Goal: Find specific page/section: Find specific page/section

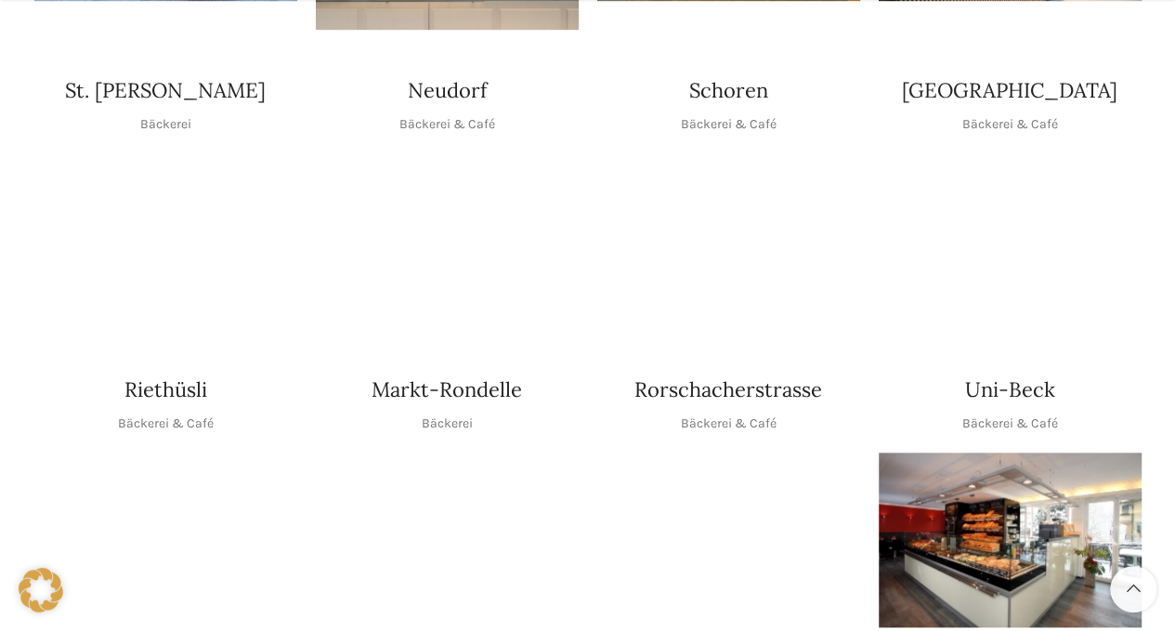
scroll to position [743, 0]
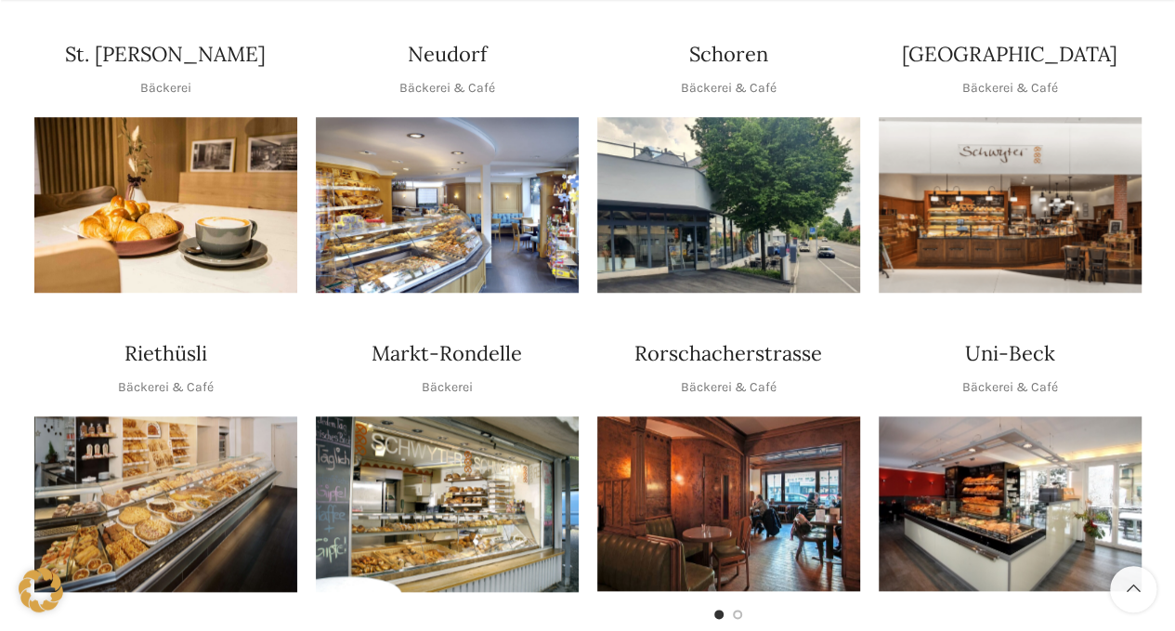
click at [1036, 450] on img "1 / 1" at bounding box center [1010, 503] width 263 height 175
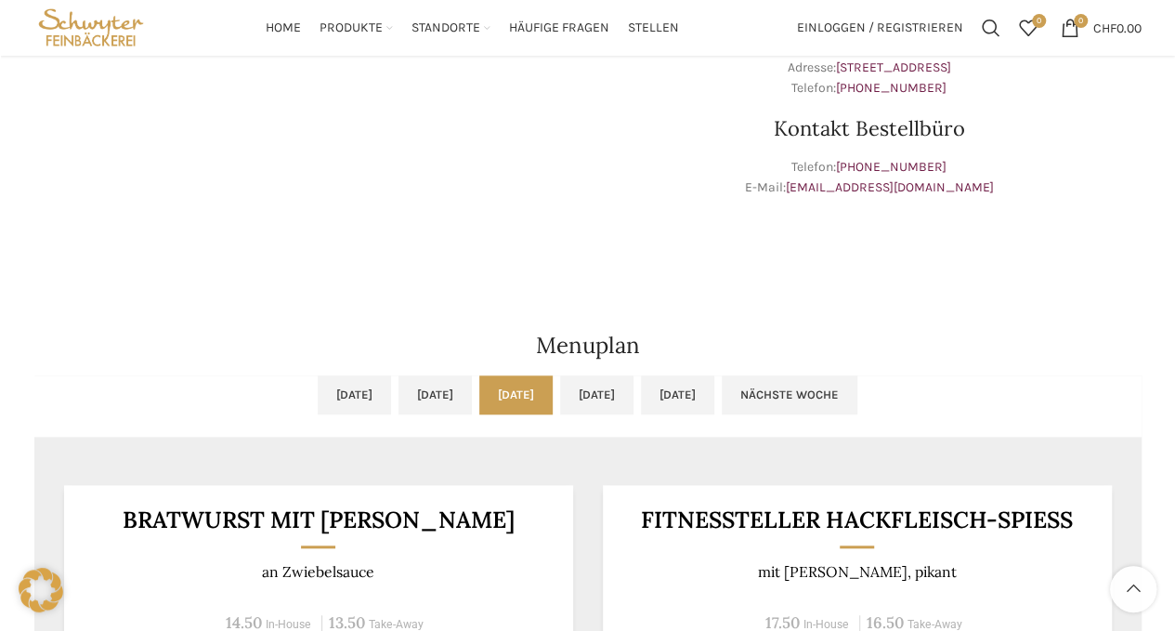
scroll to position [650, 0]
click at [633, 398] on link "[DATE]" at bounding box center [596, 394] width 73 height 39
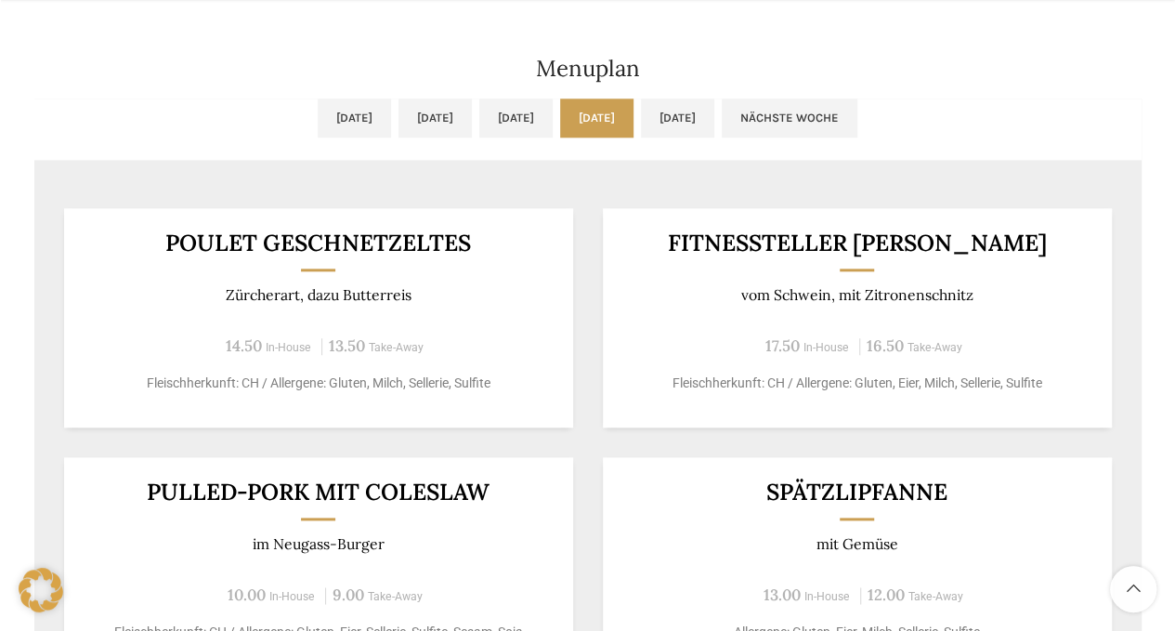
scroll to position [929, 0]
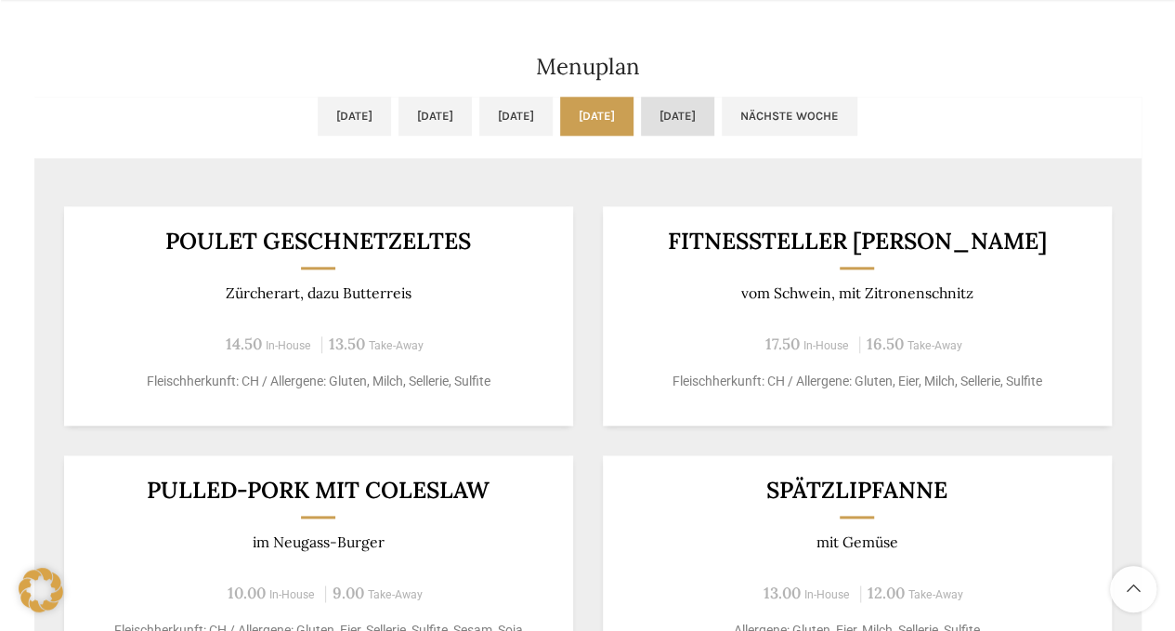
click at [714, 124] on link "[DATE]" at bounding box center [677, 116] width 73 height 39
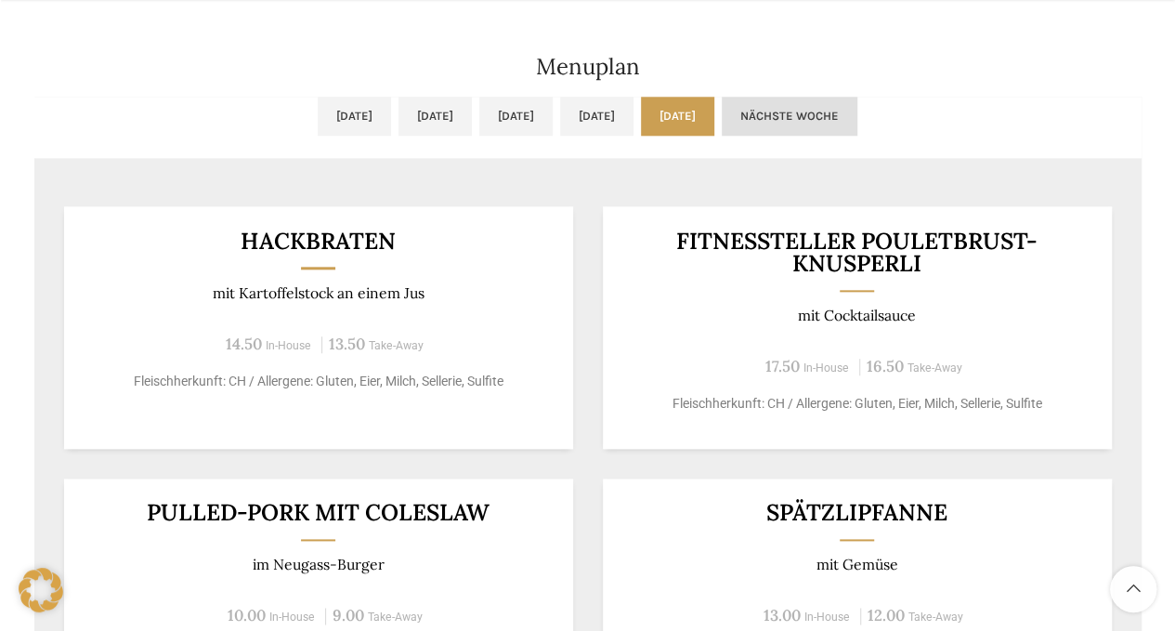
click at [857, 104] on link "Nächste Woche" at bounding box center [790, 116] width 136 height 39
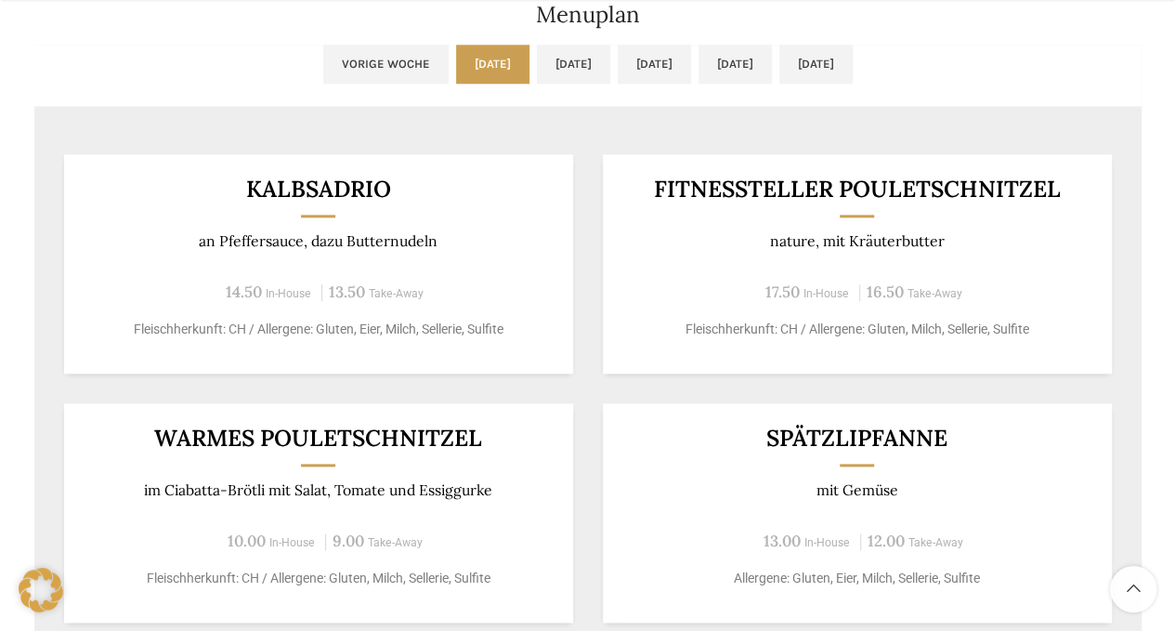
scroll to position [1022, 0]
